Goal: Check status: Check status

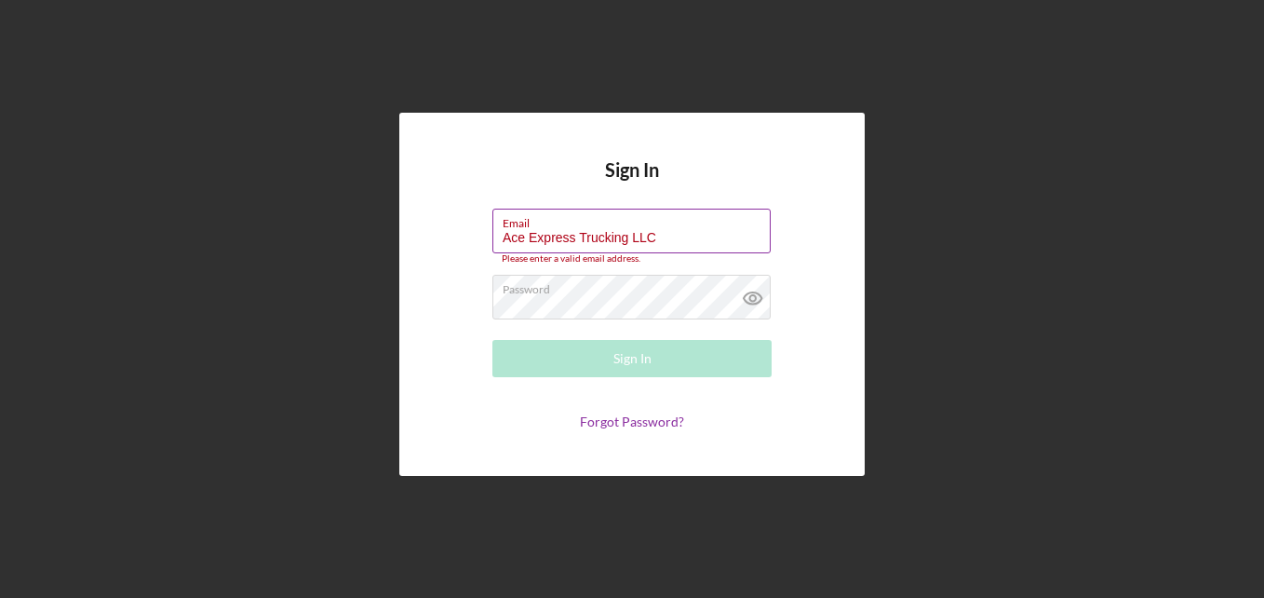
click at [666, 231] on input "Ace Express Trucking LLC" at bounding box center [632, 231] width 278 height 45
type input "aceexpress25@outlook.com"
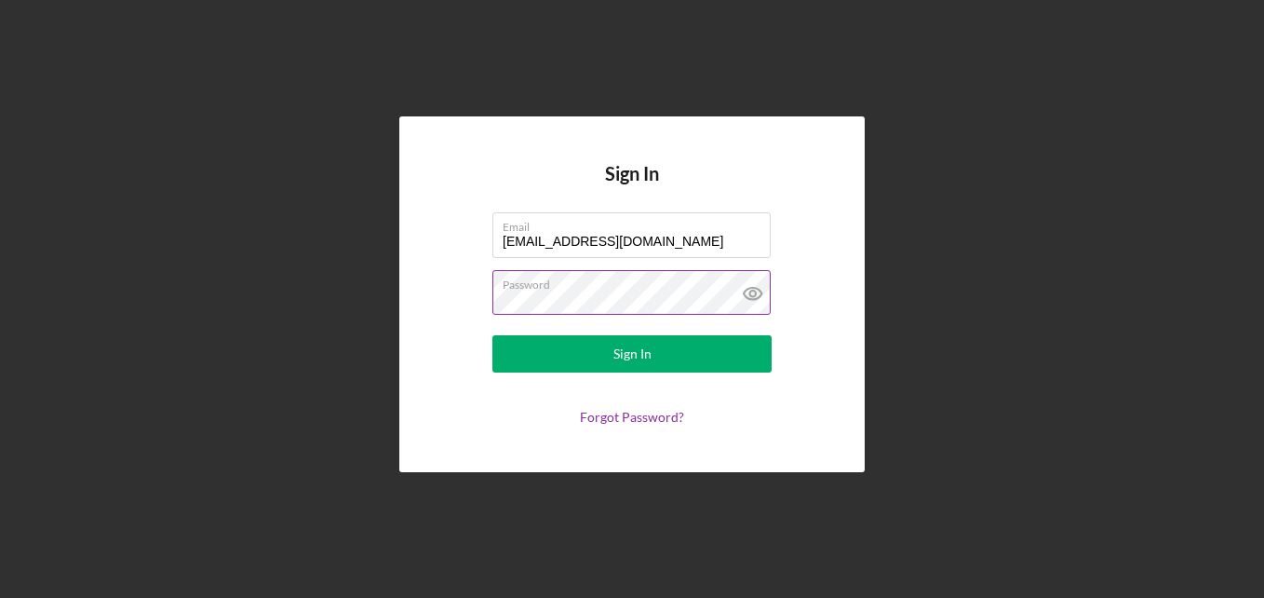
click at [752, 292] on icon at bounding box center [753, 293] width 47 height 47
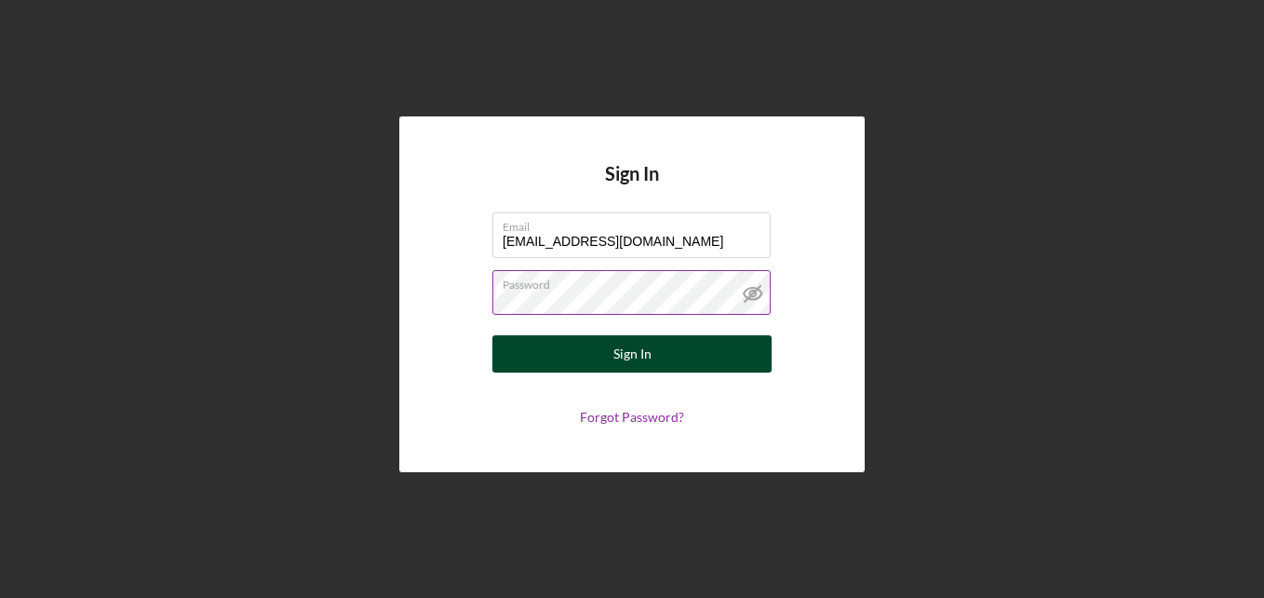
click at [629, 346] on div "Sign In" at bounding box center [633, 353] width 38 height 37
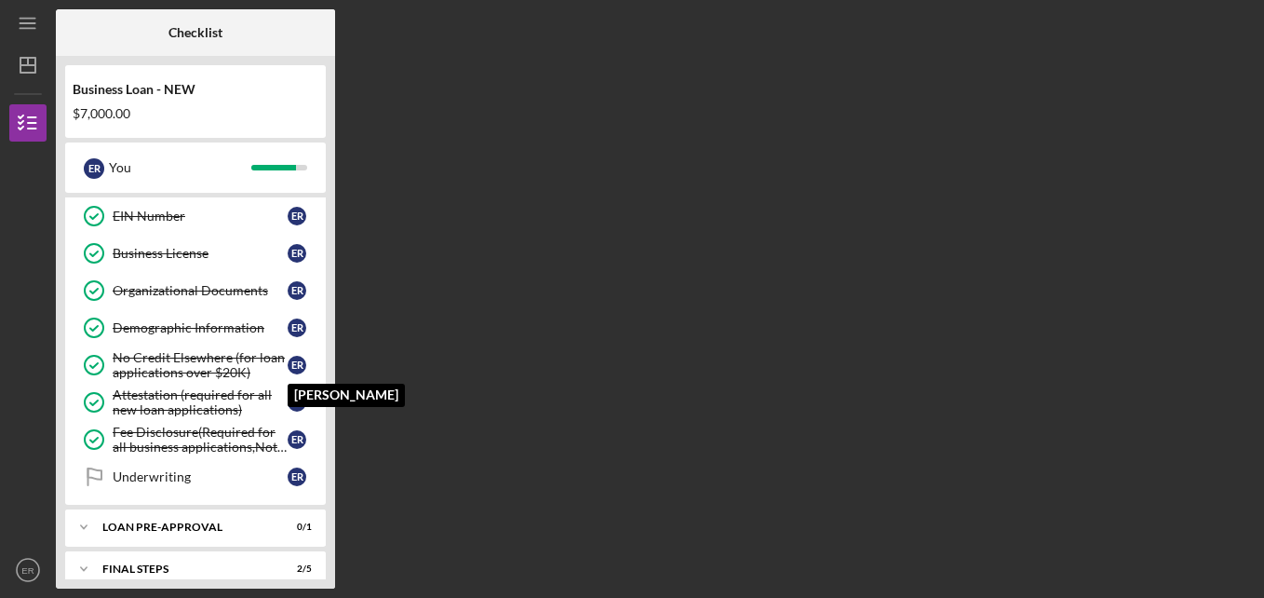
scroll to position [480, 0]
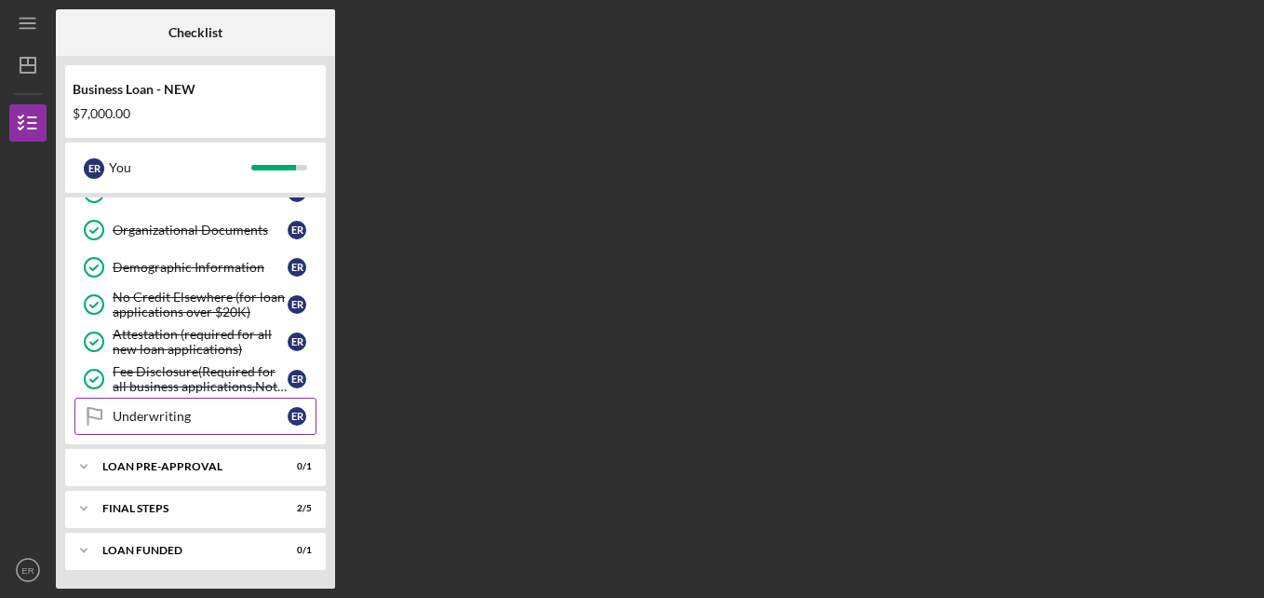
click at [230, 414] on div "Underwriting" at bounding box center [200, 416] width 175 height 15
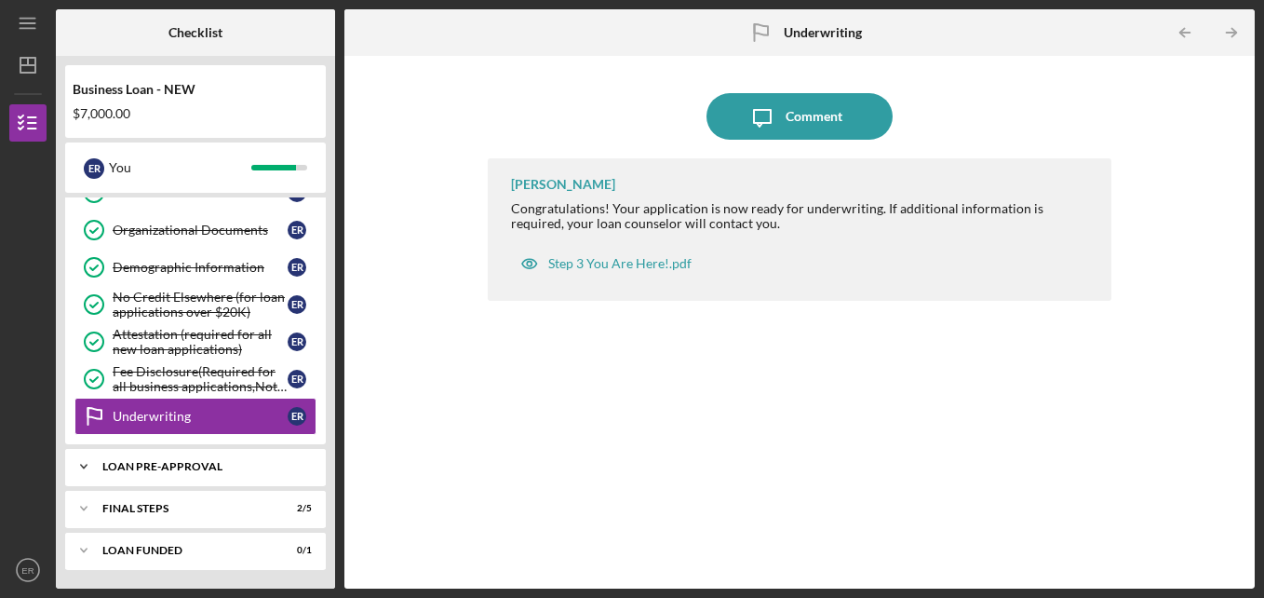
click at [196, 462] on div "LOAN PRE-APPROVAL" at bounding box center [202, 466] width 200 height 11
click at [185, 509] on div "Loan Pre-Approval" at bounding box center [200, 505] width 175 height 15
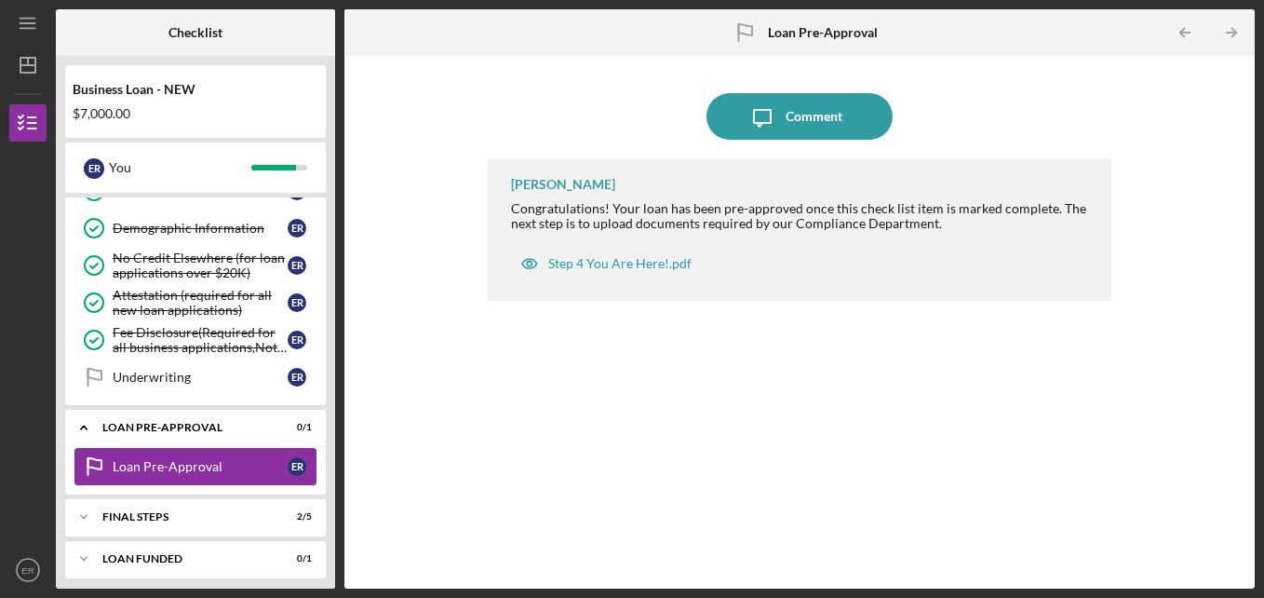
scroll to position [528, 0]
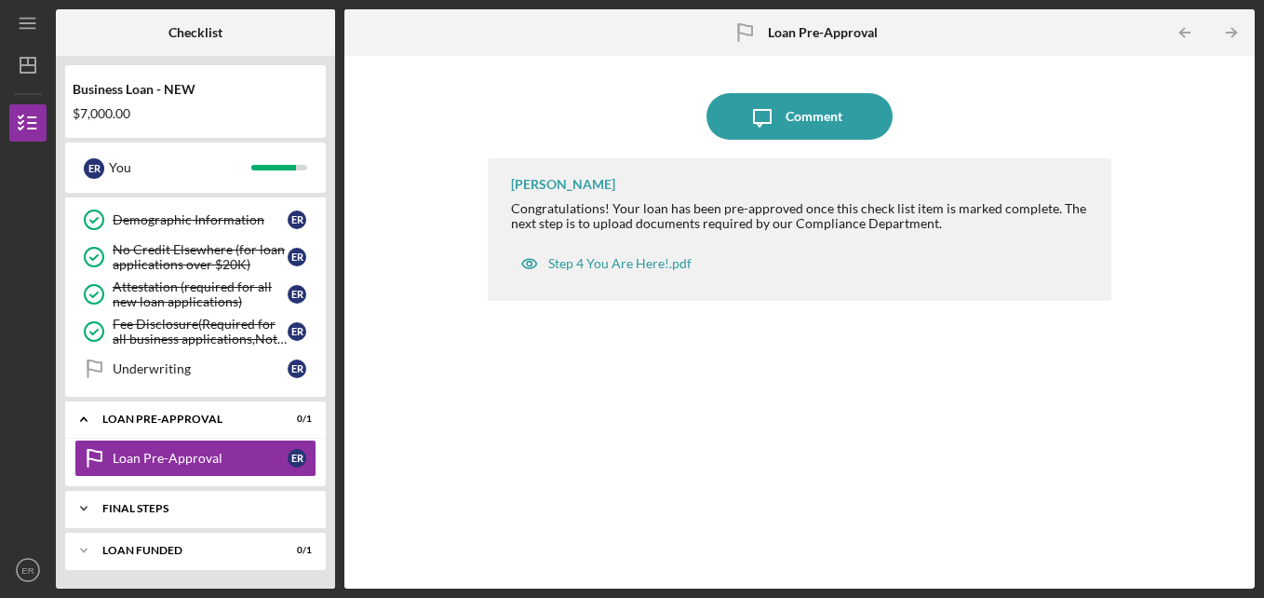
click at [148, 500] on div "Icon/Expander FINAL STEPS 2 / 5" at bounding box center [195, 508] width 261 height 37
click at [148, 500] on div "Icon/Expander FINAL STEPS 2 / 5" at bounding box center [195, 509] width 261 height 38
click at [82, 506] on icon "Icon/Expander" at bounding box center [83, 508] width 37 height 37
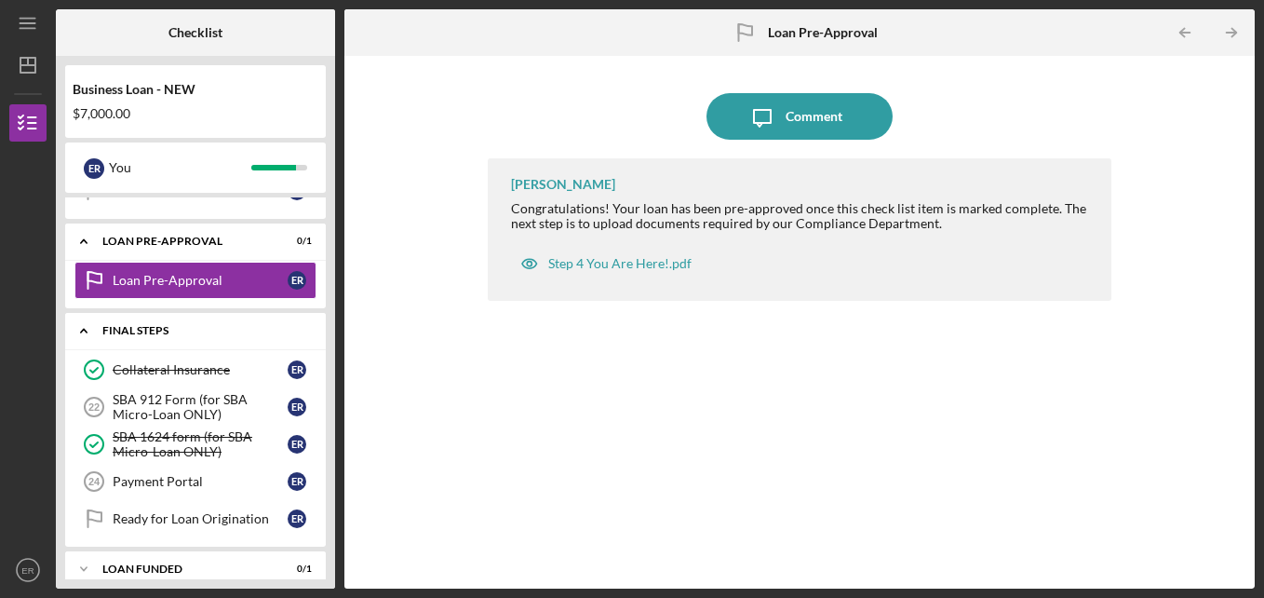
scroll to position [707, 0]
click at [196, 481] on div "Payment Portal" at bounding box center [200, 480] width 175 height 15
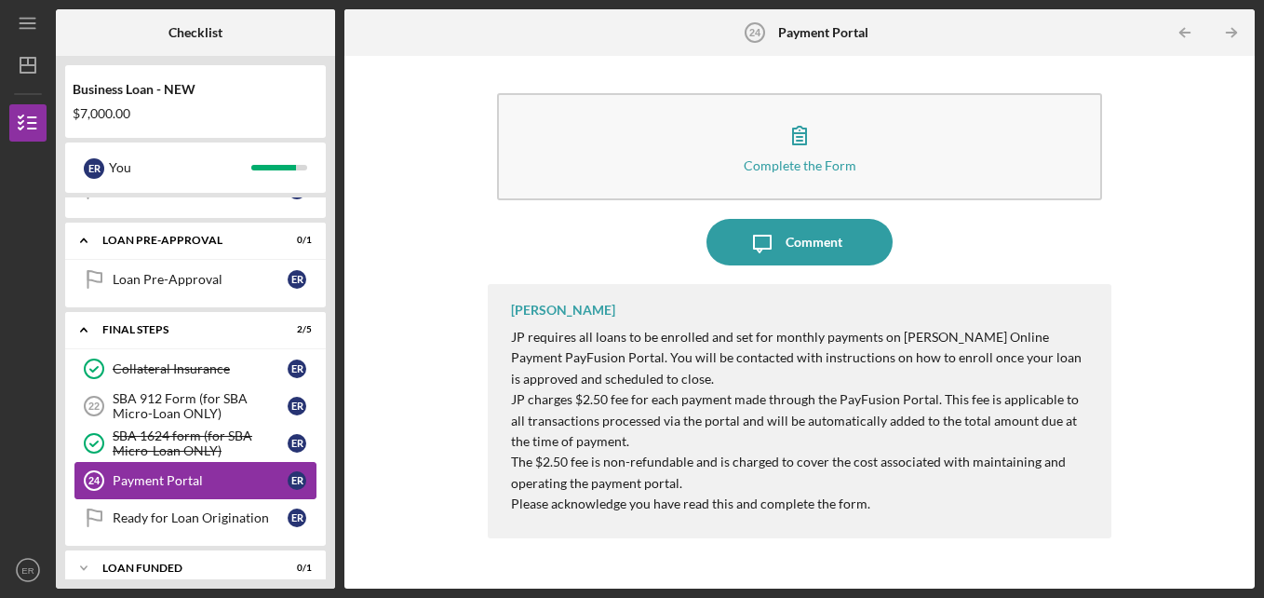
scroll to position [724, 0]
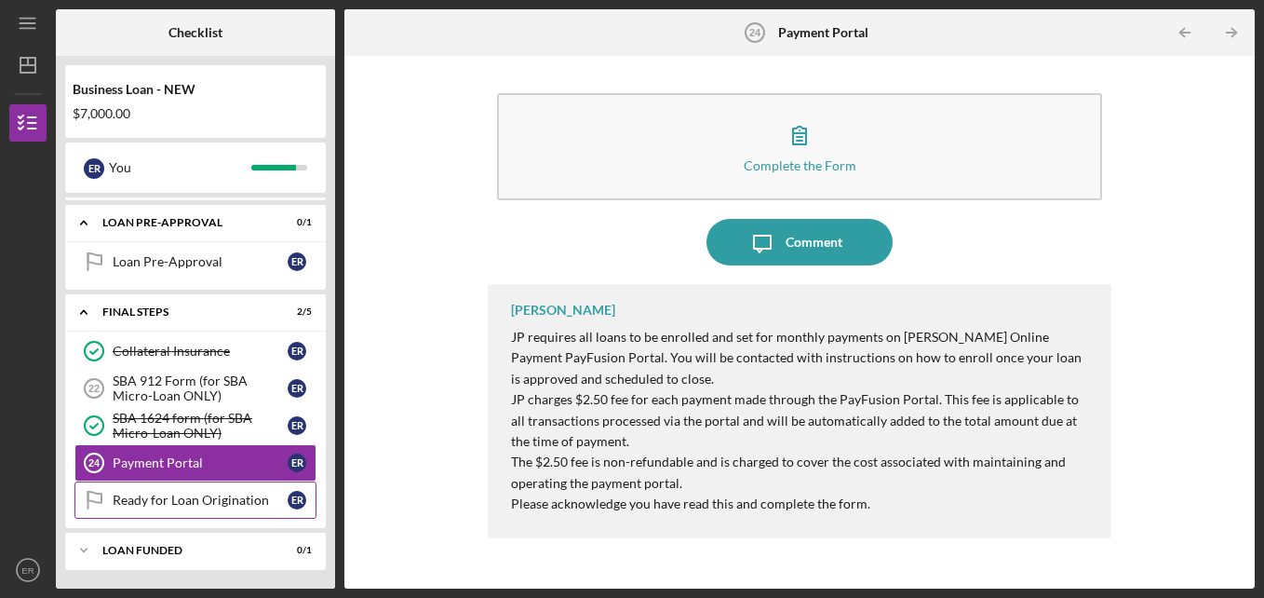
click at [193, 497] on div "Ready for Loan Origination" at bounding box center [200, 500] width 175 height 15
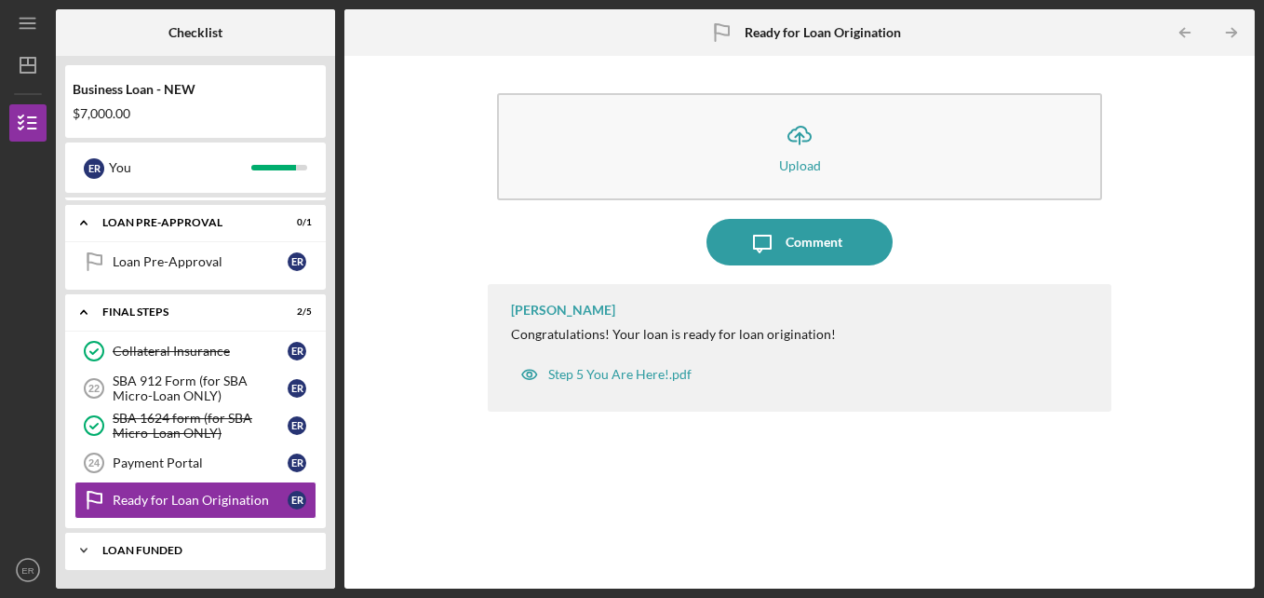
click at [153, 542] on div "Icon/Expander LOAN FUNDED 0 / 1" at bounding box center [195, 550] width 261 height 37
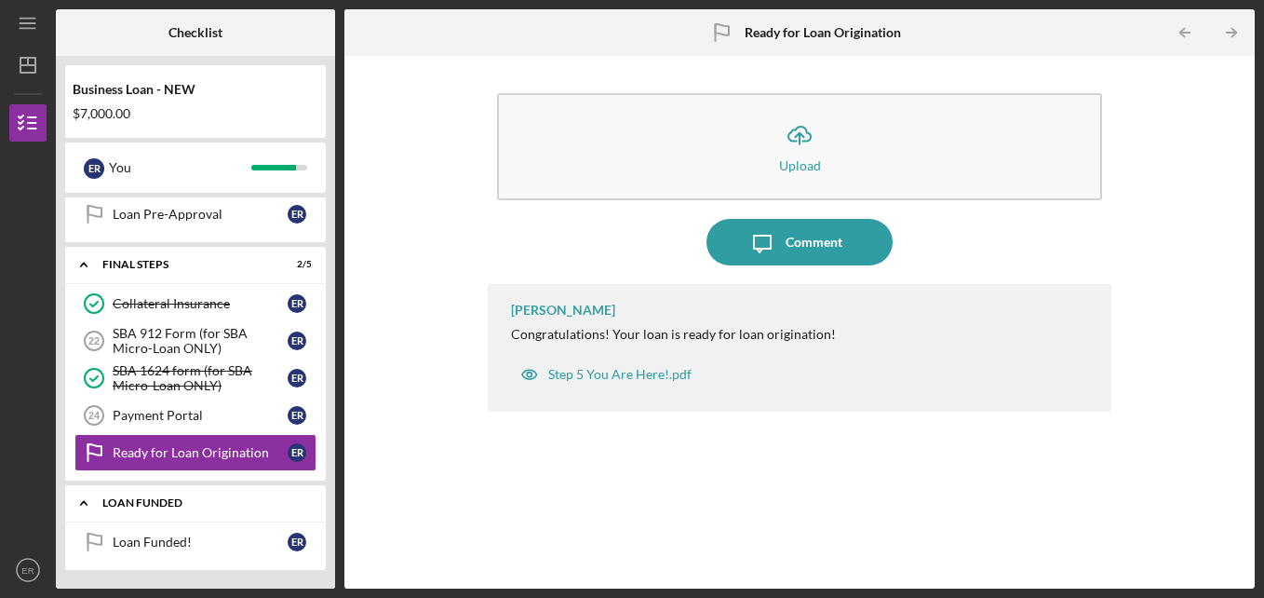
click at [153, 542] on div "Loan Funded!" at bounding box center [200, 541] width 175 height 15
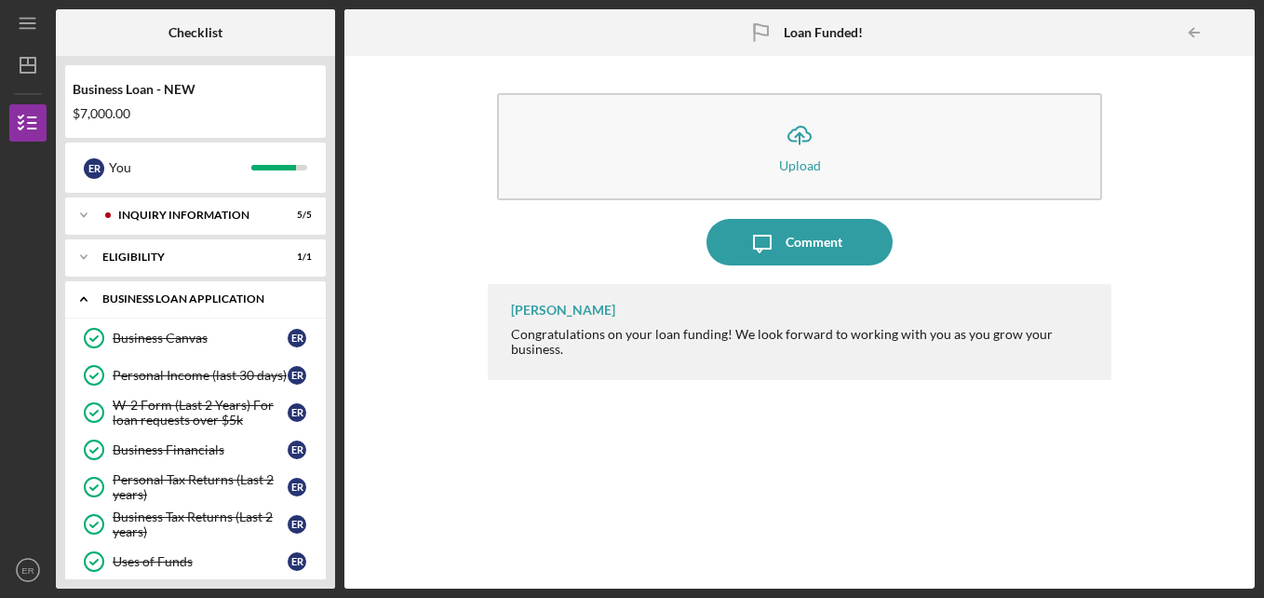
click at [81, 303] on icon "Icon/Expander" at bounding box center [83, 298] width 37 height 37
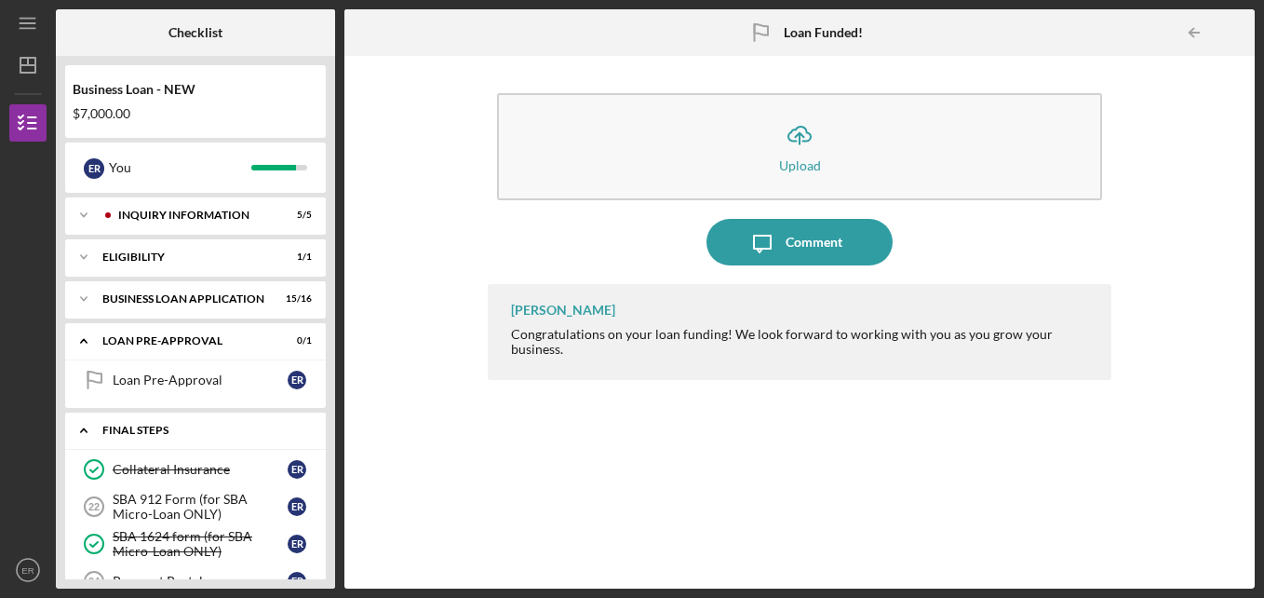
click at [86, 419] on icon "Icon/Expander" at bounding box center [83, 430] width 37 height 37
